Goal: Information Seeking & Learning: Find specific fact

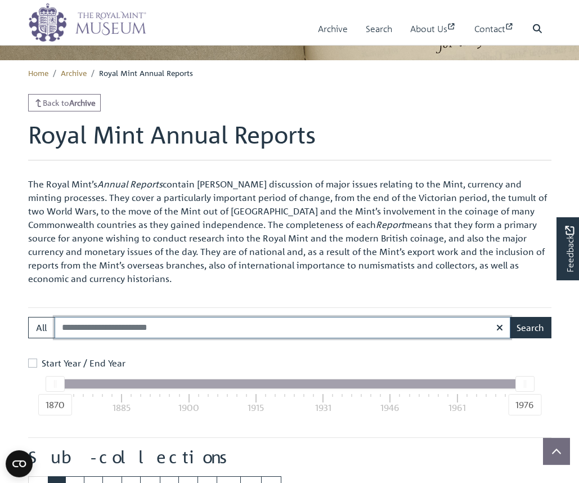
scroll to position [230, 0]
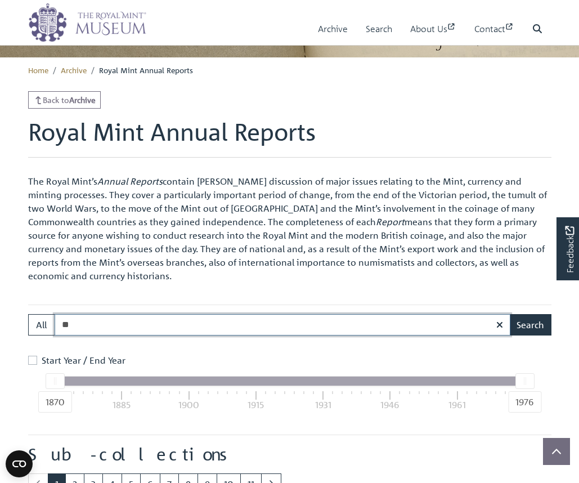
type input "*"
type input "******"
click at [509, 314] on button "Search" at bounding box center [530, 324] width 42 height 21
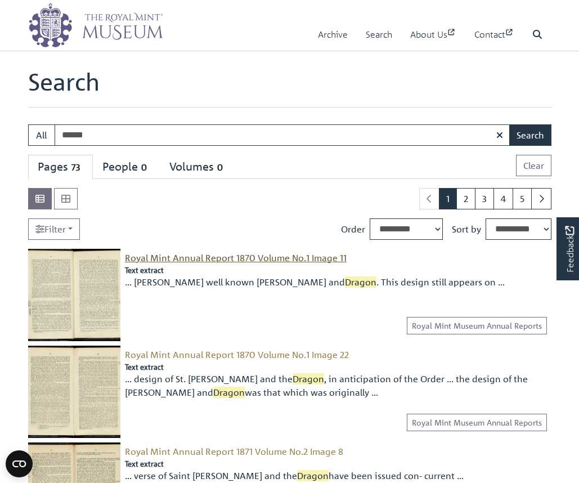
click at [222, 253] on span "Royal Mint Annual Report 1870 Volume No.1 Image 11" at bounding box center [236, 257] width 222 height 11
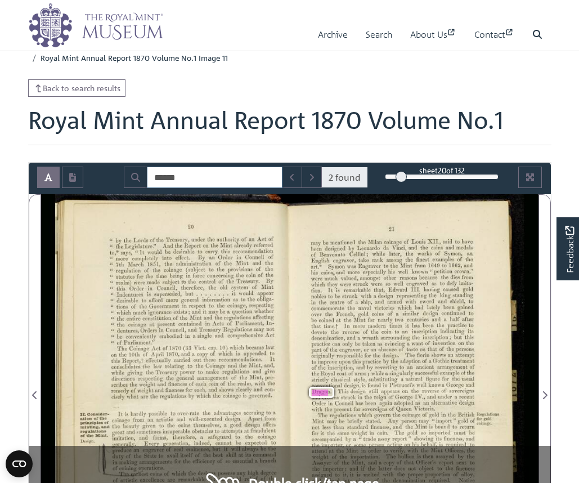
click at [223, 176] on input "******" at bounding box center [215, 177] width 136 height 21
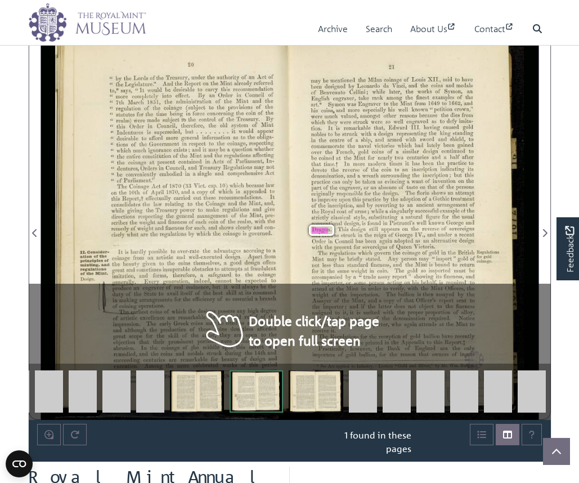
scroll to position [115, 0]
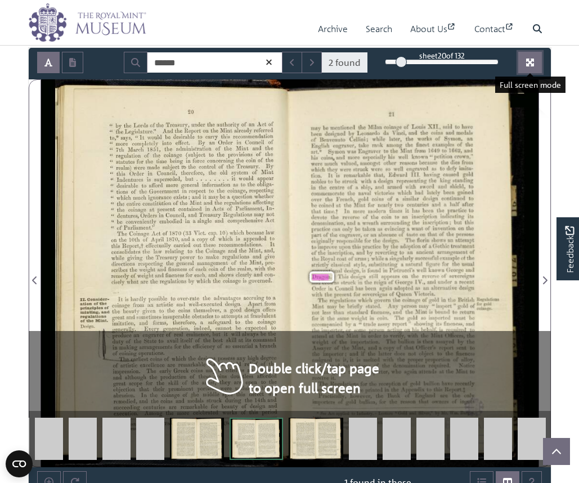
click at [536, 64] on button "Full screen mode" at bounding box center [530, 62] width 24 height 21
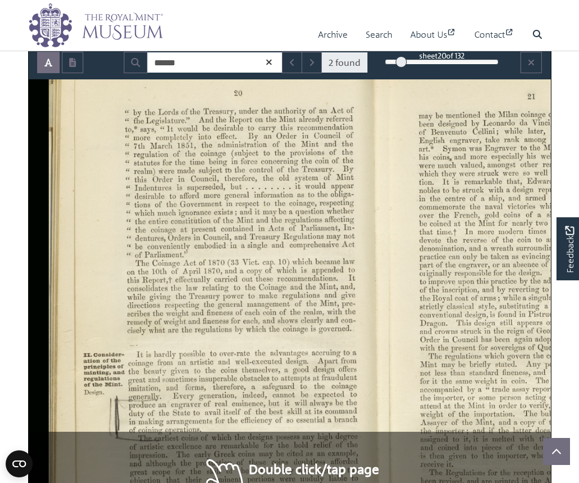
scroll to position [10, 0]
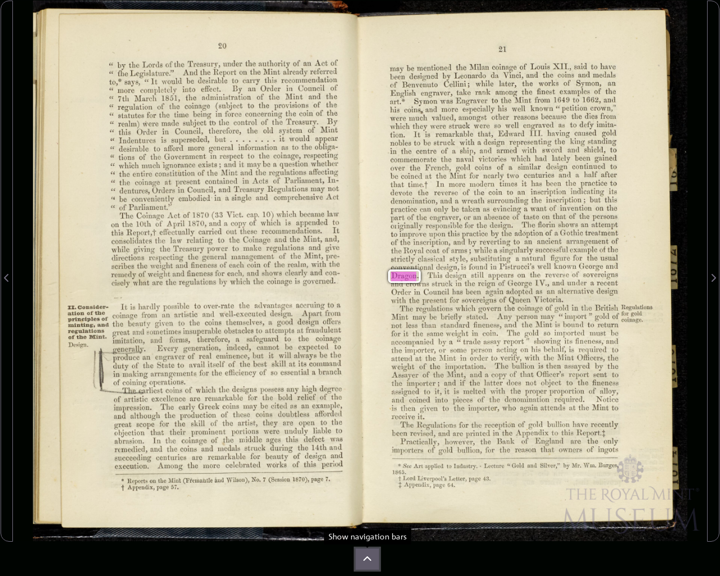
click at [366, 482] on icon at bounding box center [367, 559] width 9 height 9
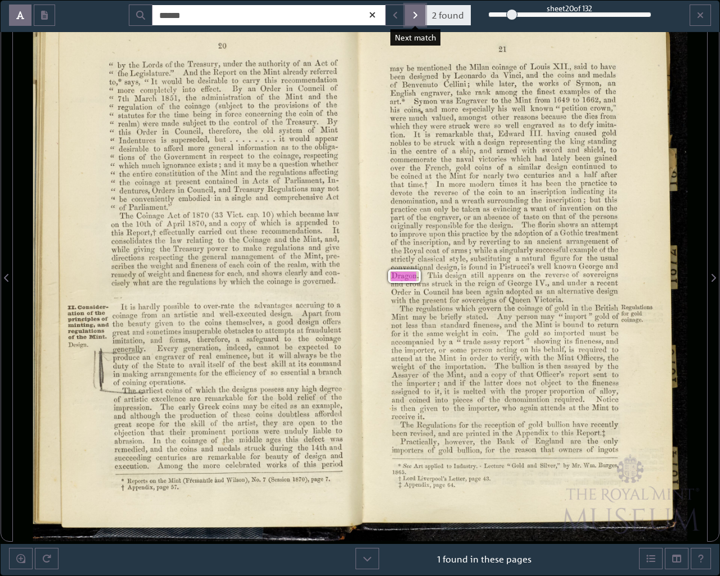
click at [413, 11] on icon "Next Match" at bounding box center [416, 15] width 6 height 9
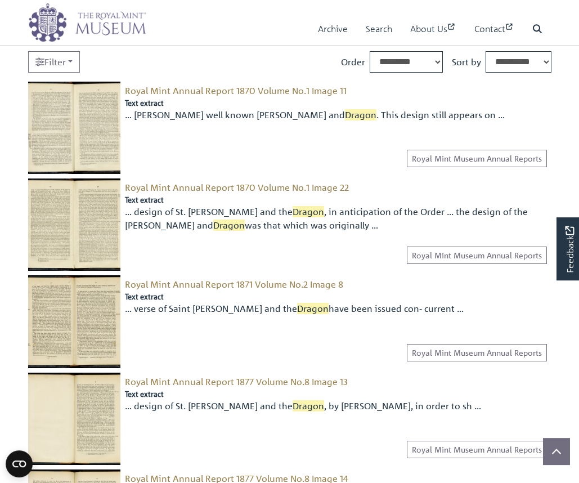
scroll to position [230, 0]
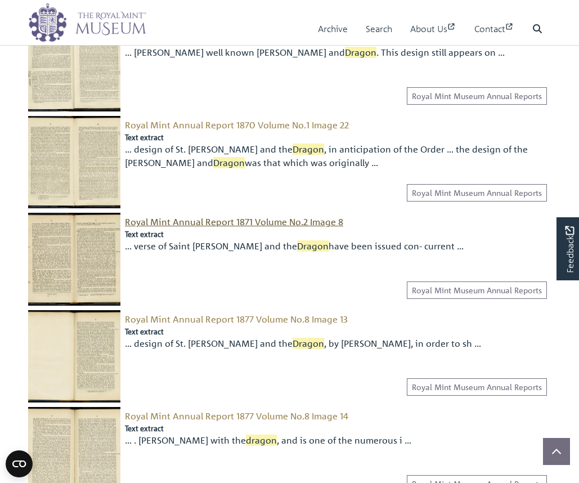
click at [208, 221] on span "Royal Mint Annual Report 1871 Volume No.2 Image 8" at bounding box center [234, 221] width 218 height 11
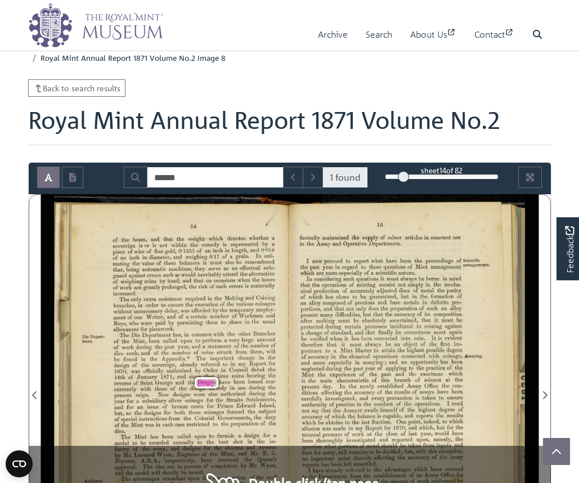
scroll to position [115, 0]
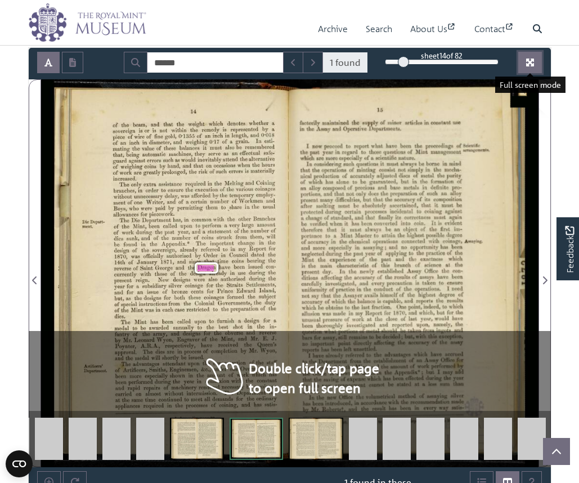
click at [533, 60] on icon "Full screen mode" at bounding box center [530, 63] width 8 height 8
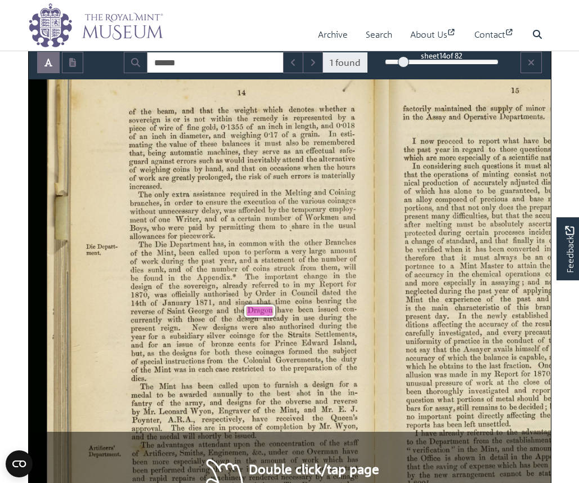
scroll to position [0, 0]
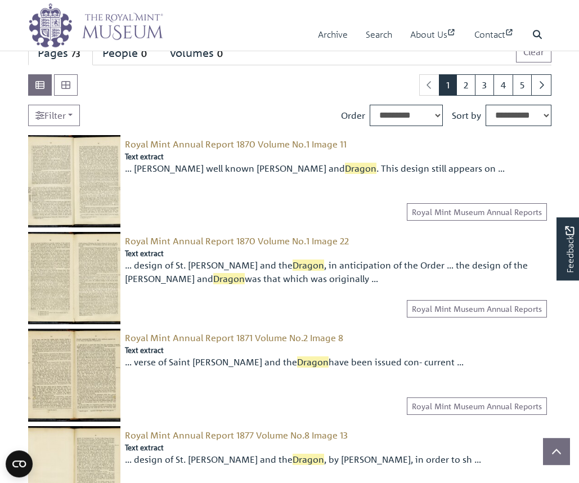
scroll to position [344, 0]
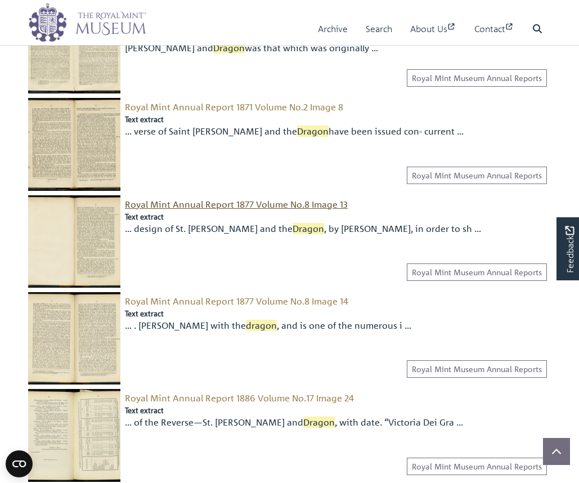
click at [259, 204] on span "Royal Mint Annual Report 1877 Volume No.8 Image 13" at bounding box center [236, 204] width 223 height 11
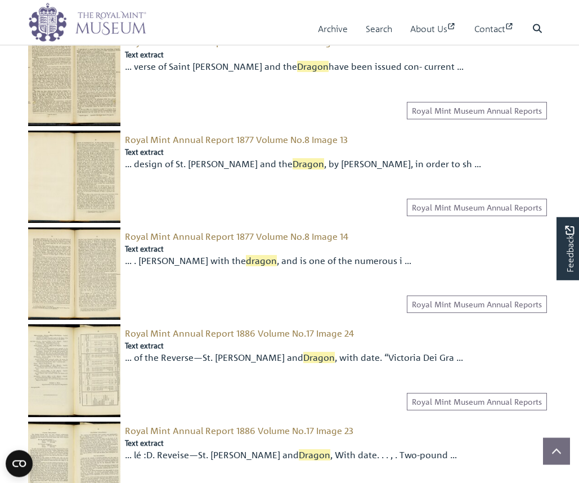
scroll to position [459, 0]
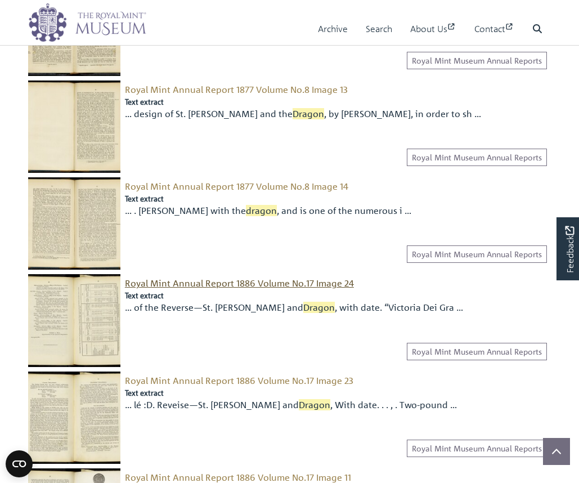
click at [256, 284] on span "Royal Mint Annual Report 1886 Volume No.17 Image 24" at bounding box center [239, 282] width 229 height 11
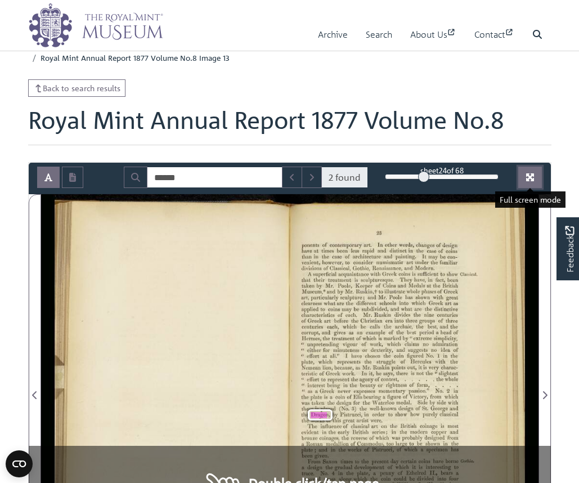
click at [530, 182] on icon "Full screen mode" at bounding box center [530, 177] width 9 height 9
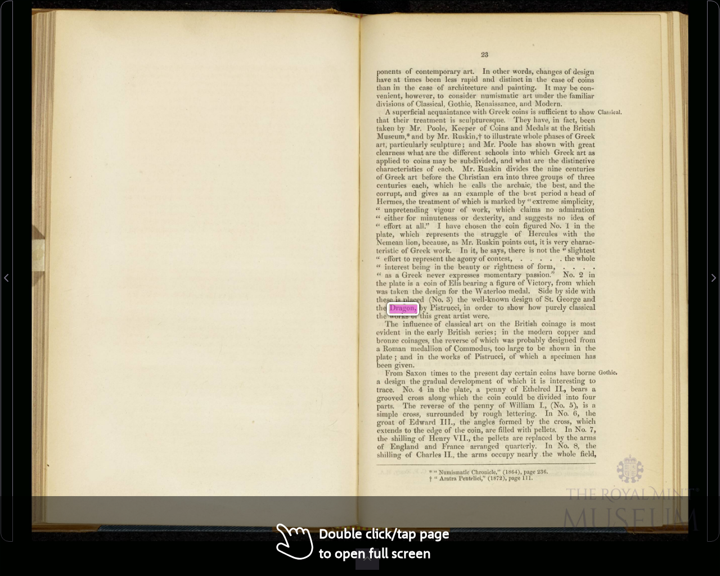
click at [328, 435] on div "_..,.‘. w, ,.... ponents have than venient, divisions that taken Museum,ale art…" at bounding box center [196, 271] width 328 height 541
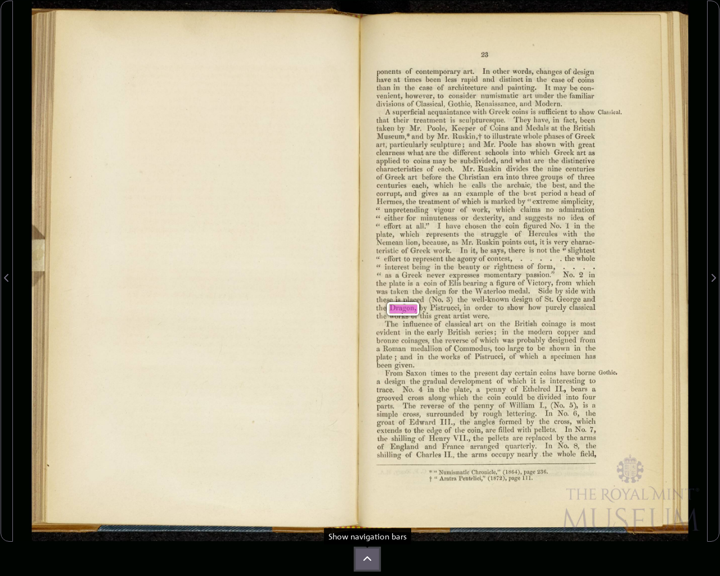
click at [363, 482] on icon at bounding box center [367, 559] width 9 height 9
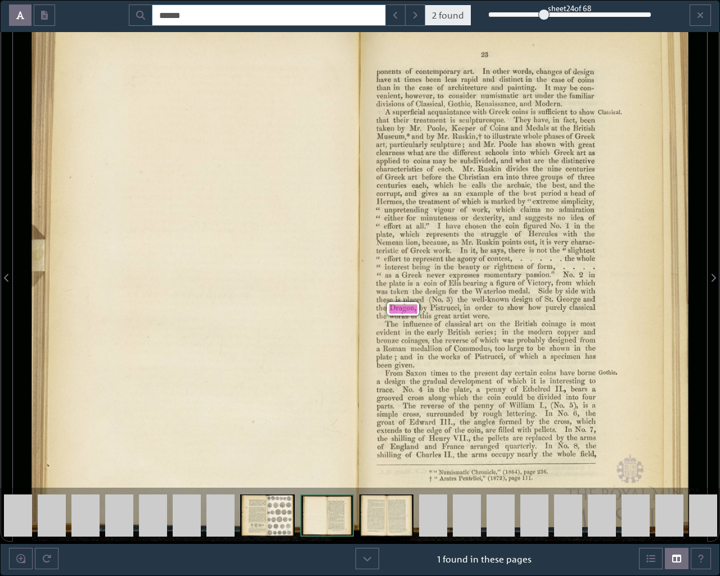
click at [193, 15] on input "******" at bounding box center [269, 15] width 234 height 21
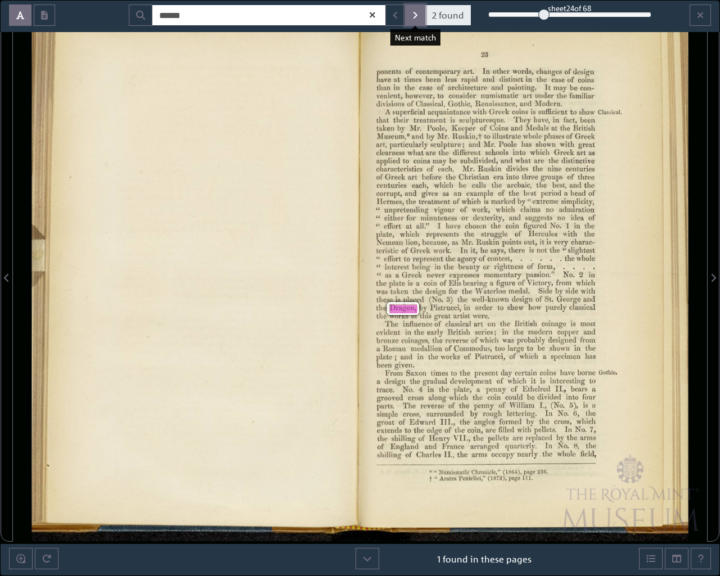
click at [414, 14] on icon "Next Match" at bounding box center [416, 15] width 6 height 9
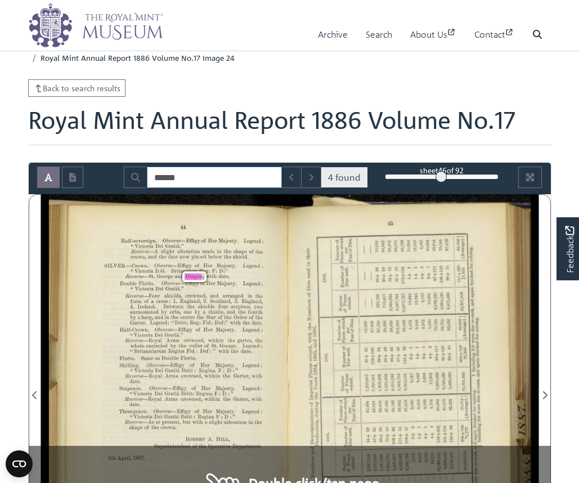
click at [223, 182] on input "******" at bounding box center [214, 177] width 135 height 21
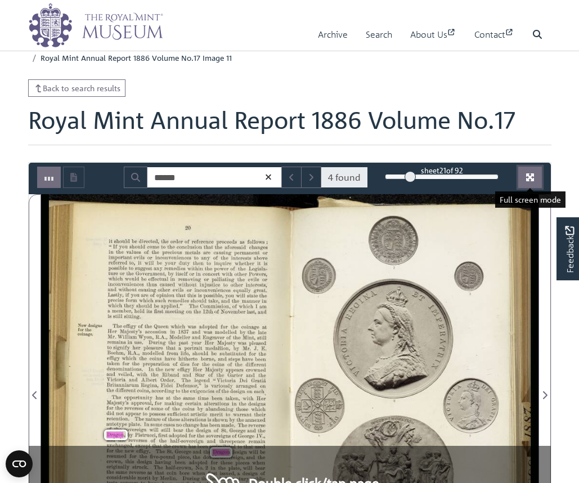
click at [537, 179] on button "Full screen mode" at bounding box center [530, 177] width 24 height 21
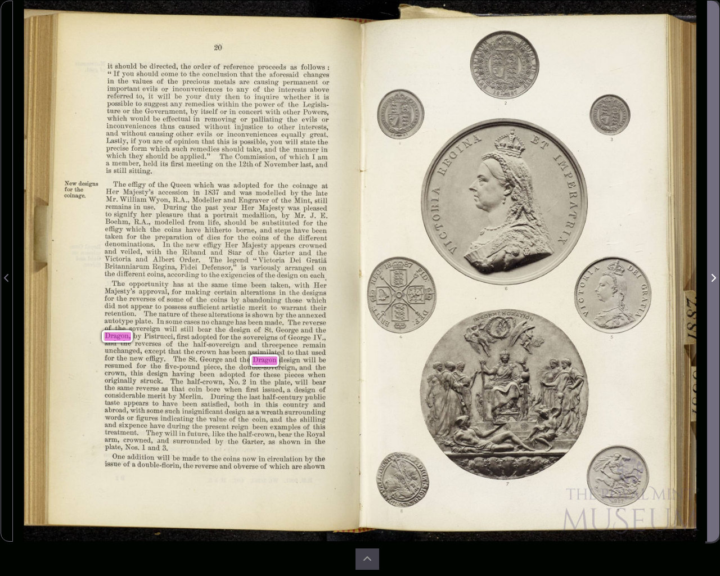
click at [579, 275] on icon "Next Page" at bounding box center [714, 278] width 5 height 8
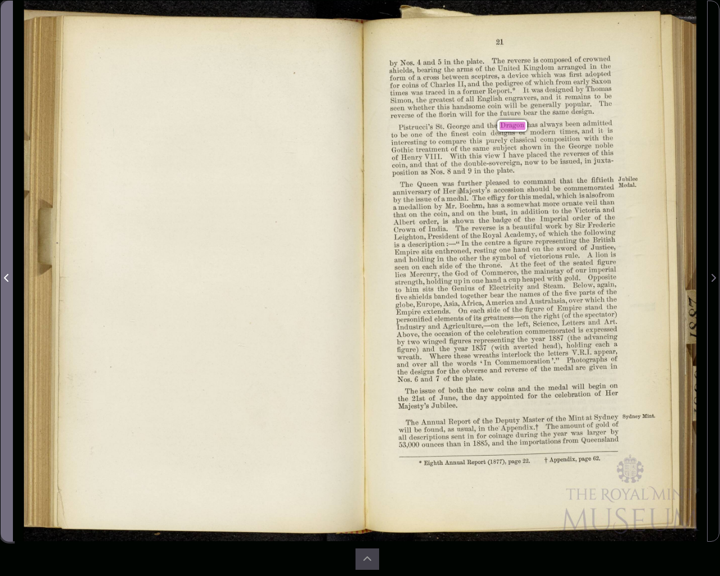
click at [7, 259] on span "Previous Page" at bounding box center [6, 271] width 11 height 540
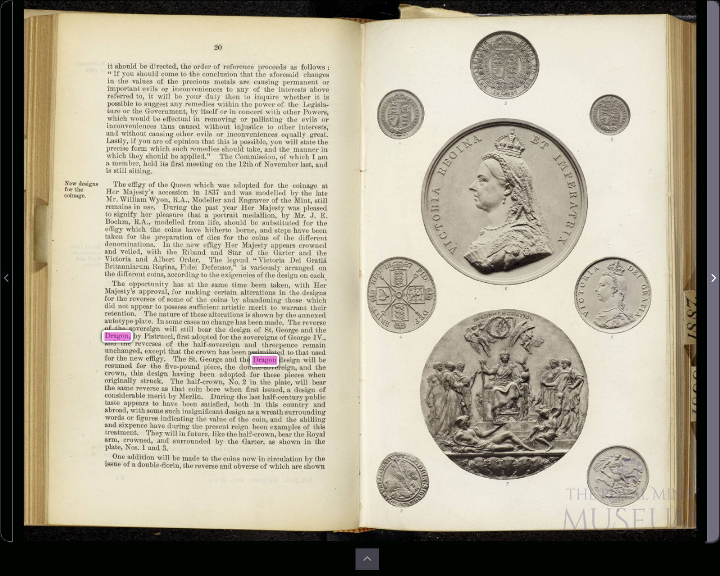
click at [579, 278] on icon "Next Page" at bounding box center [714, 278] width 6 height 9
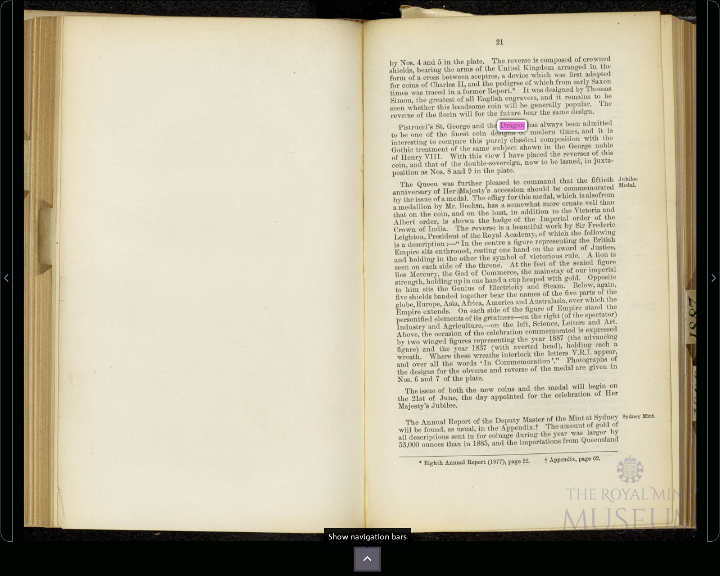
click at [368, 482] on icon at bounding box center [367, 559] width 9 height 9
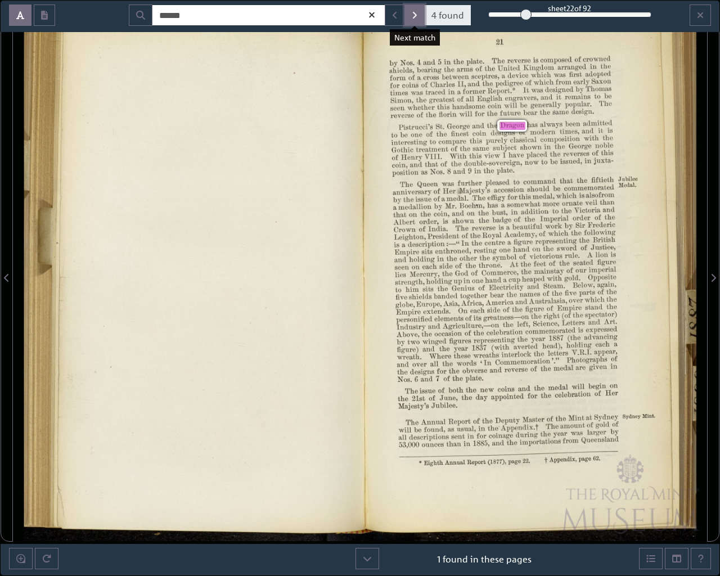
click at [412, 11] on button "Next Match" at bounding box center [415, 15] width 20 height 21
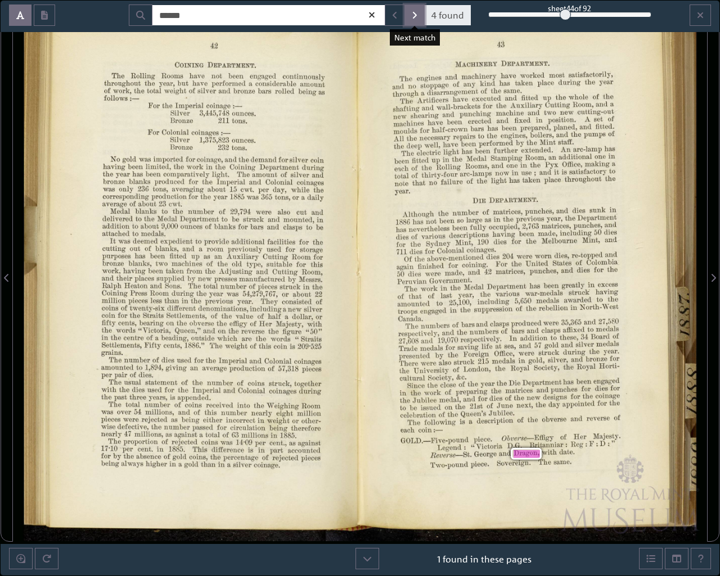
click at [412, 11] on button "Next Match" at bounding box center [415, 15] width 20 height 21
